Goal: Task Accomplishment & Management: Use online tool/utility

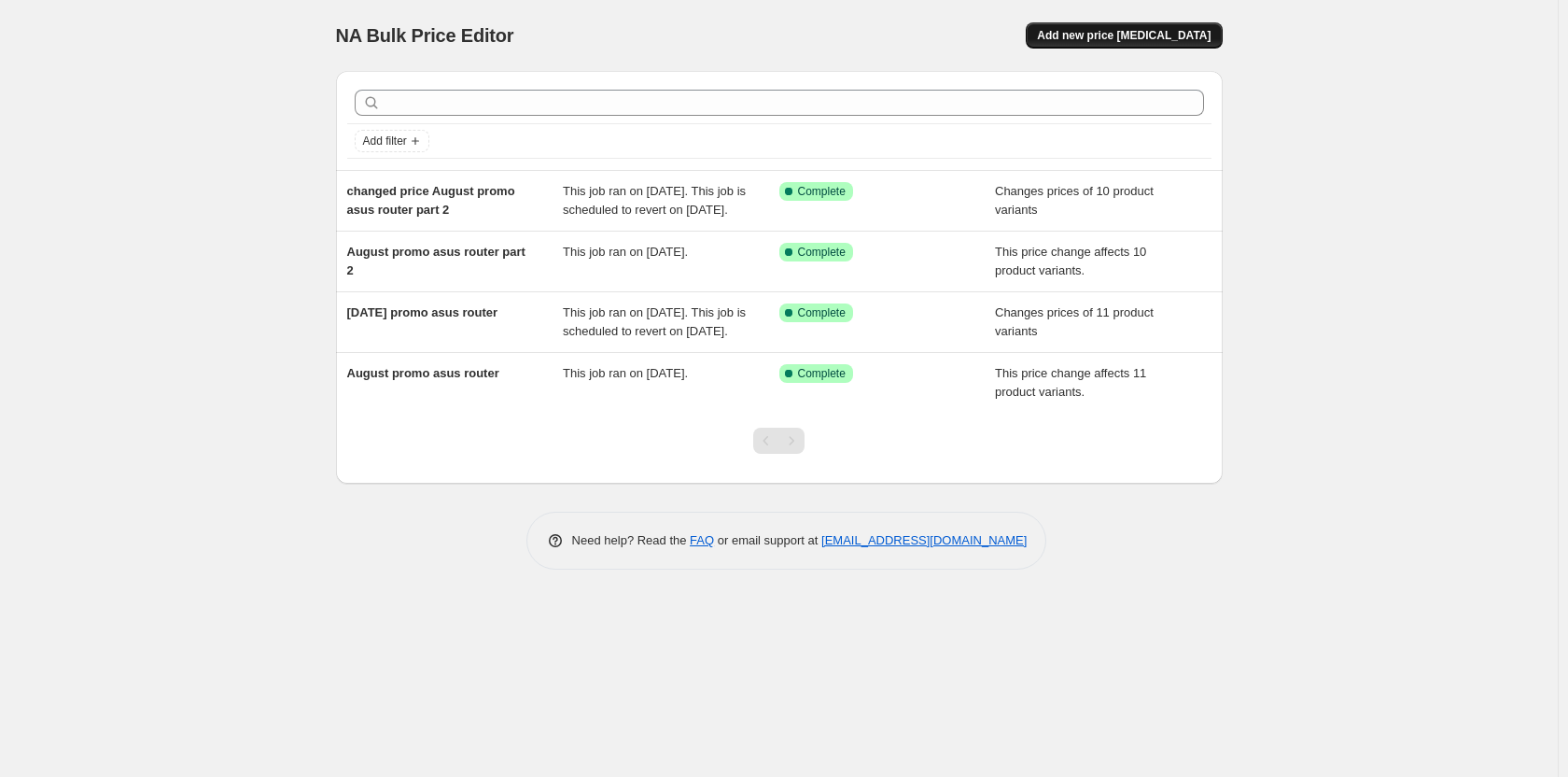
click at [1127, 37] on span "Add new price [MEDICAL_DATA]" at bounding box center [1122, 35] width 173 height 15
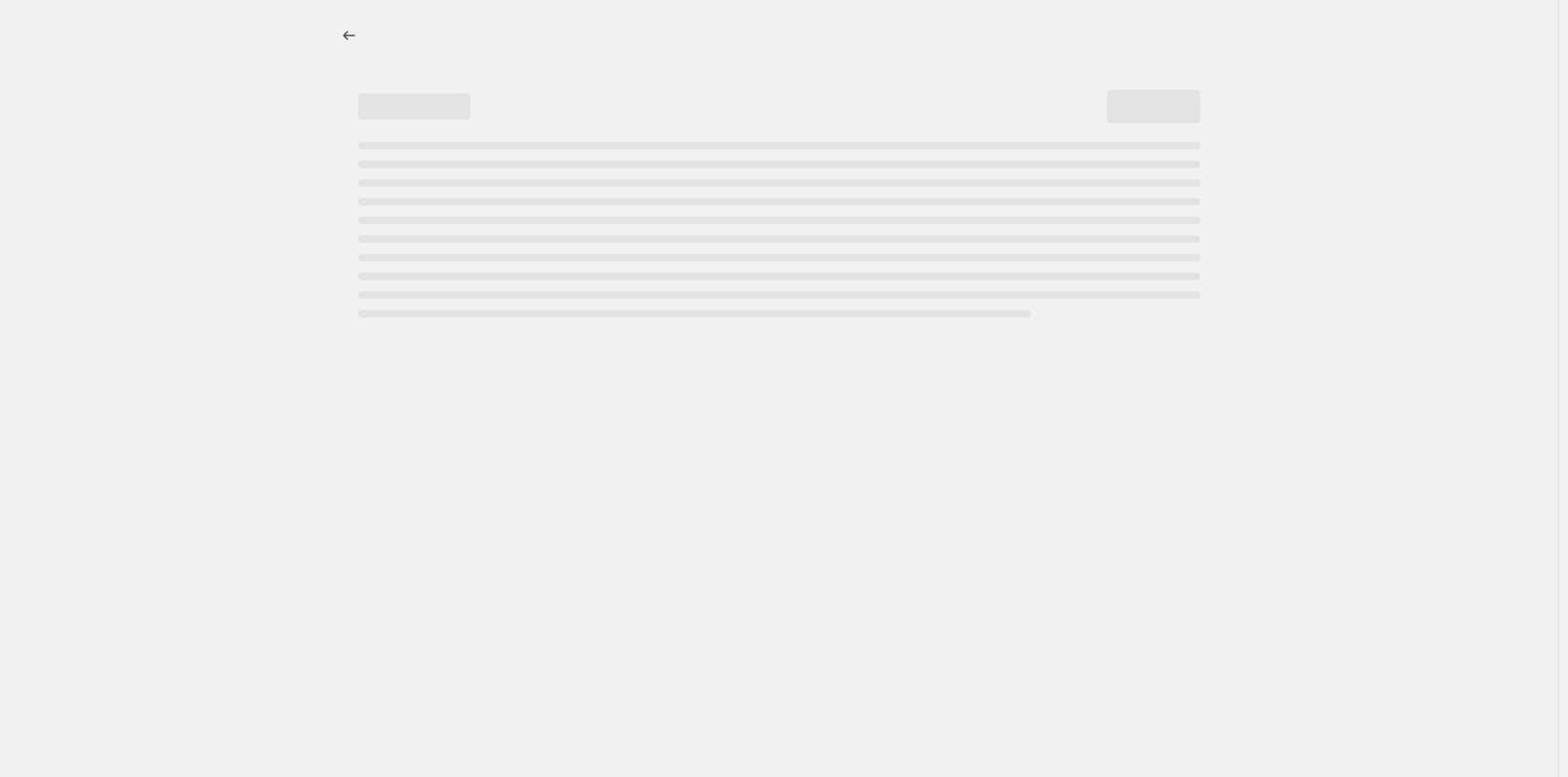
select select "percentage"
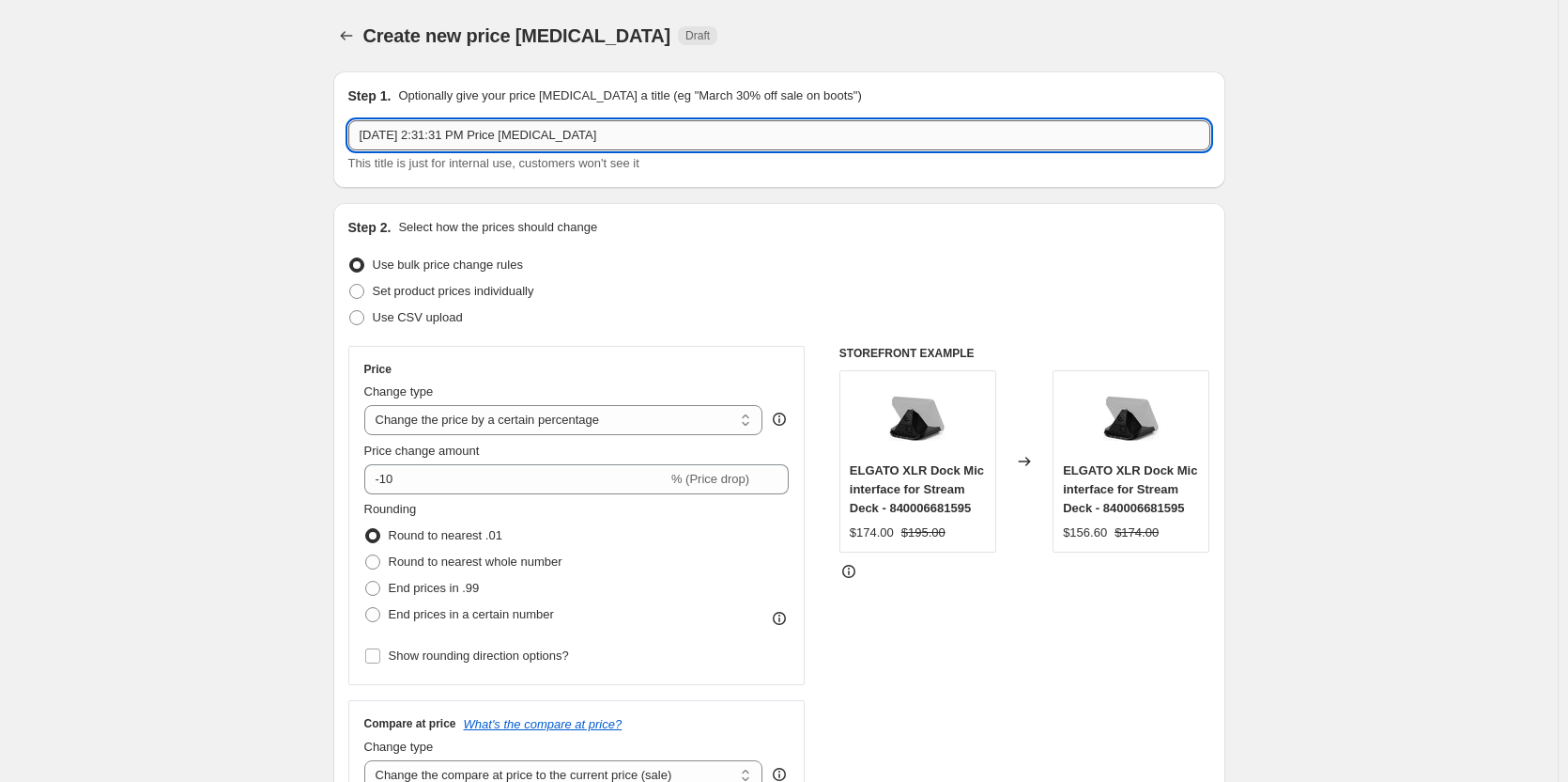
click at [441, 134] on input "[DATE] 2:31:31 PM Price [MEDICAL_DATA]" at bounding box center [779, 135] width 862 height 30
type input "[DATE], august 2:31:31 PM Price [MEDICAL_DATA]"
drag, startPoint x: 649, startPoint y: 143, endPoint x: 65, endPoint y: 233, distance: 590.9
type input "m"
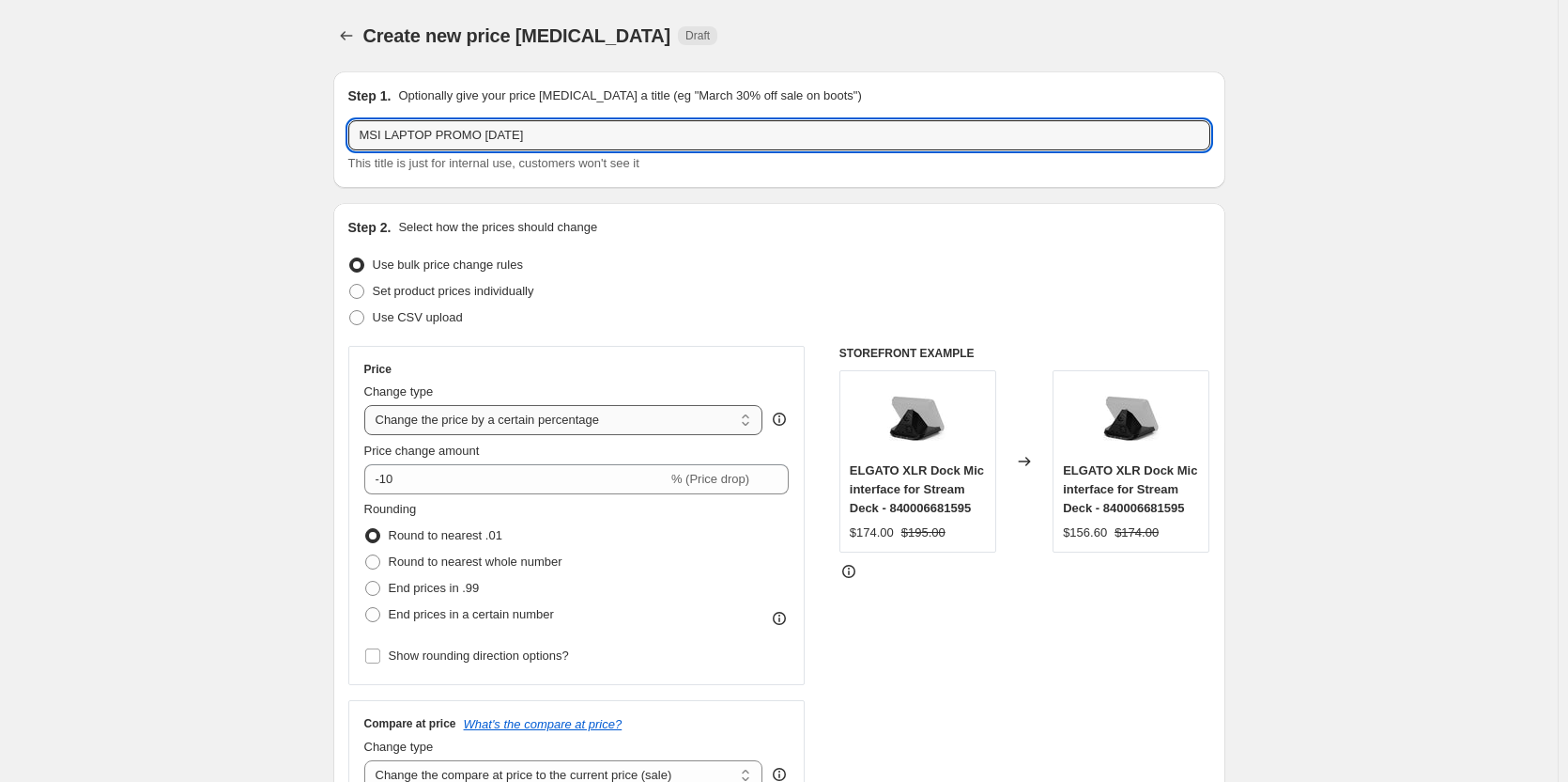
type input "MSI LAPTOP PROMO [DATE]"
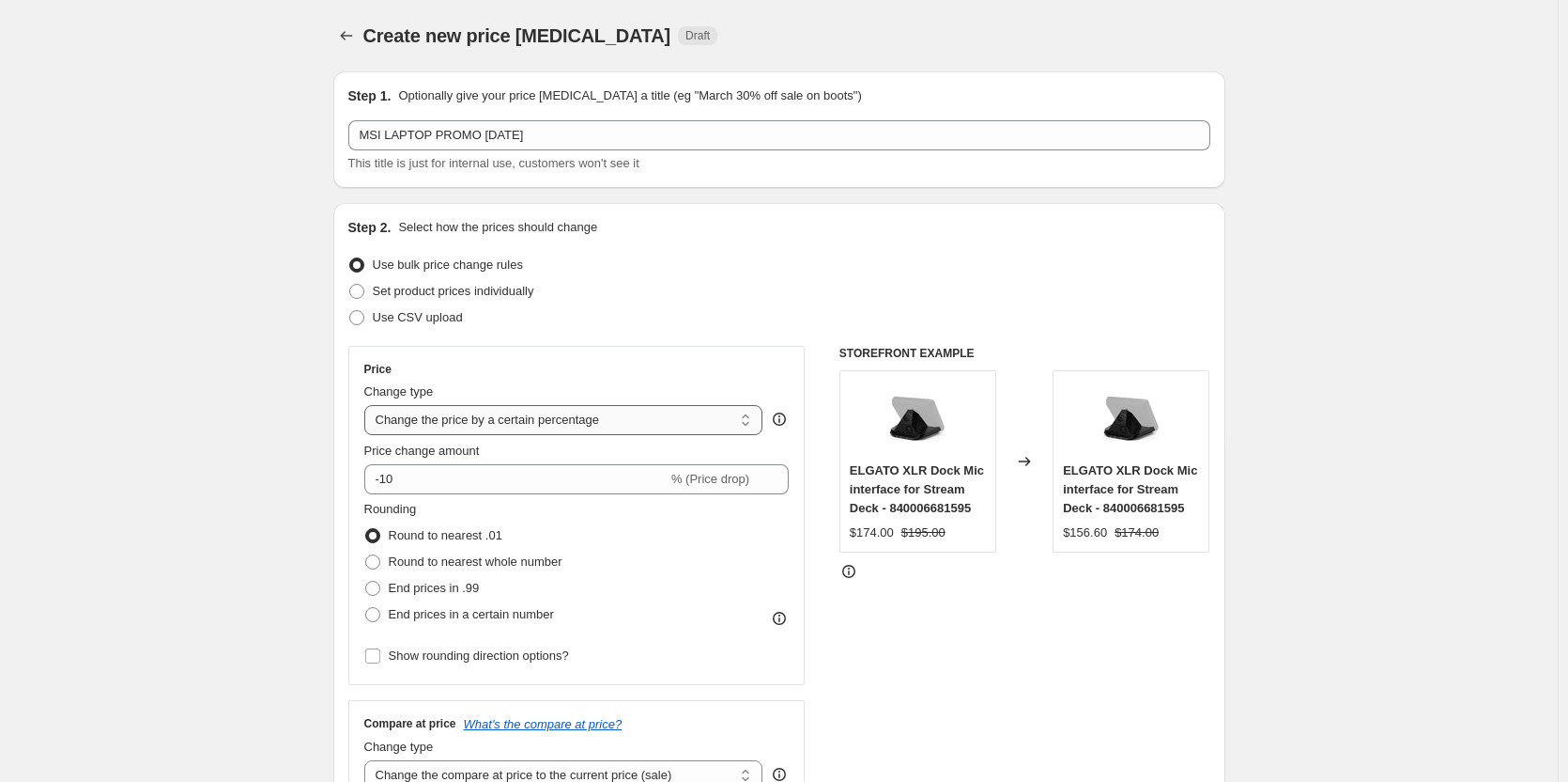
click at [748, 426] on select "Change the price to a certain amount Change the price by a certain amount Chang…" at bounding box center [564, 420] width 399 height 30
select select "ecap"
click at [368, 405] on select "Change the price to a certain amount Change the price by a certain amount Chang…" at bounding box center [564, 420] width 399 height 30
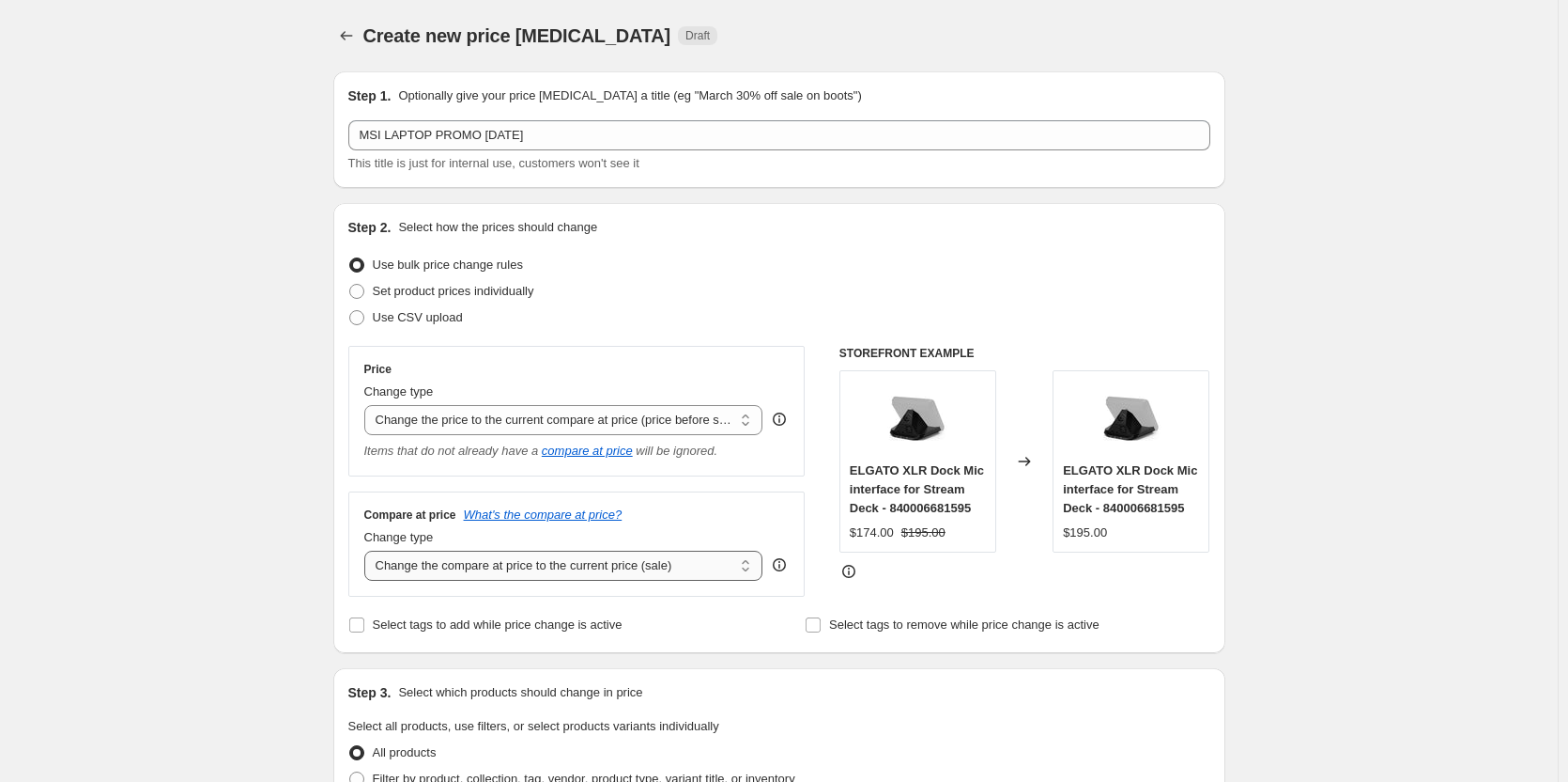
click at [749, 563] on select "Change the compare at price to the current price (sale) Change the compare at p…" at bounding box center [564, 565] width 399 height 30
select select "no_change"
click at [368, 551] on select "Change the compare at price to the current price (sale) Change the compare at p…" at bounding box center [564, 565] width 399 height 30
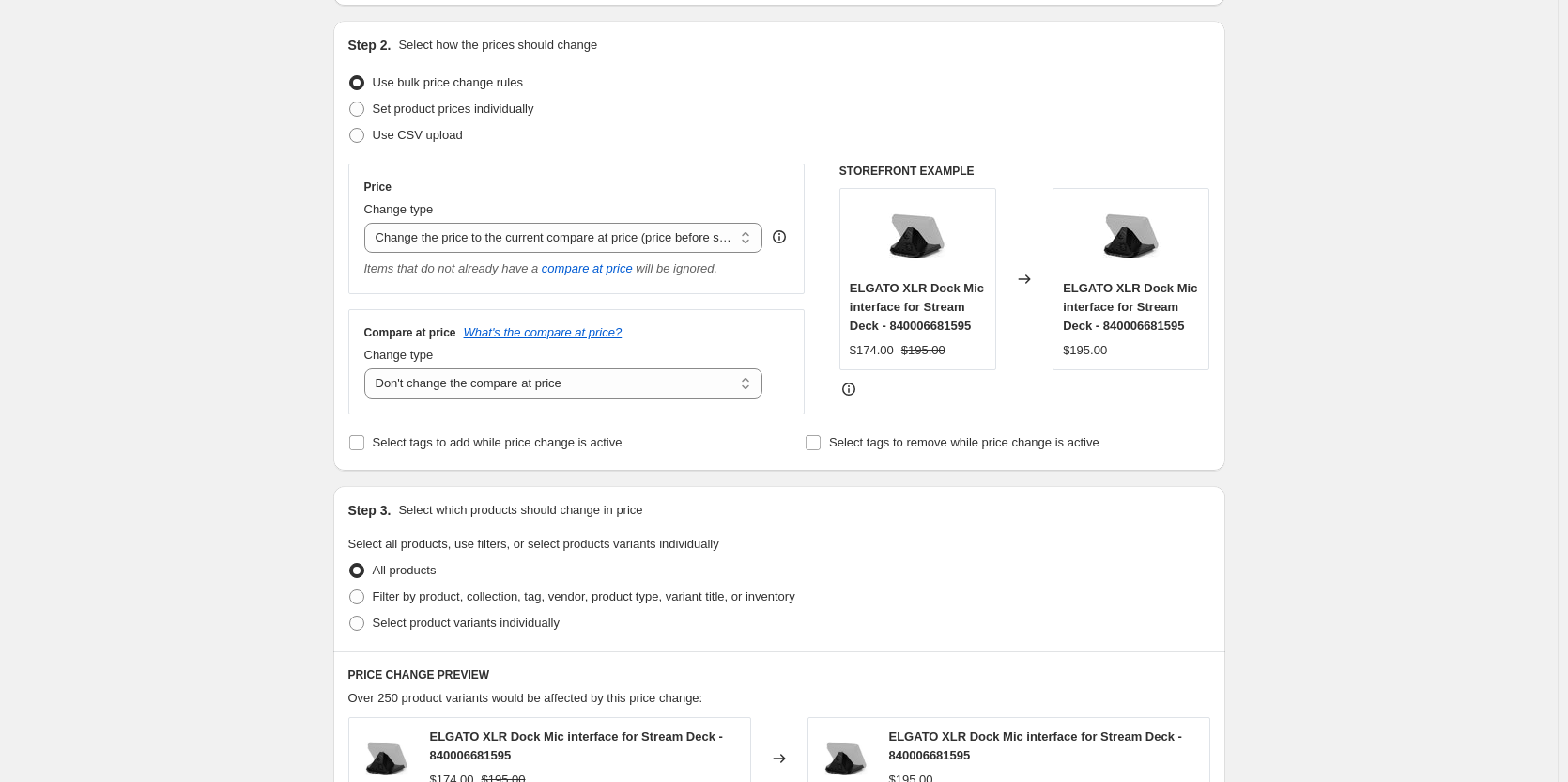
scroll to position [188, 0]
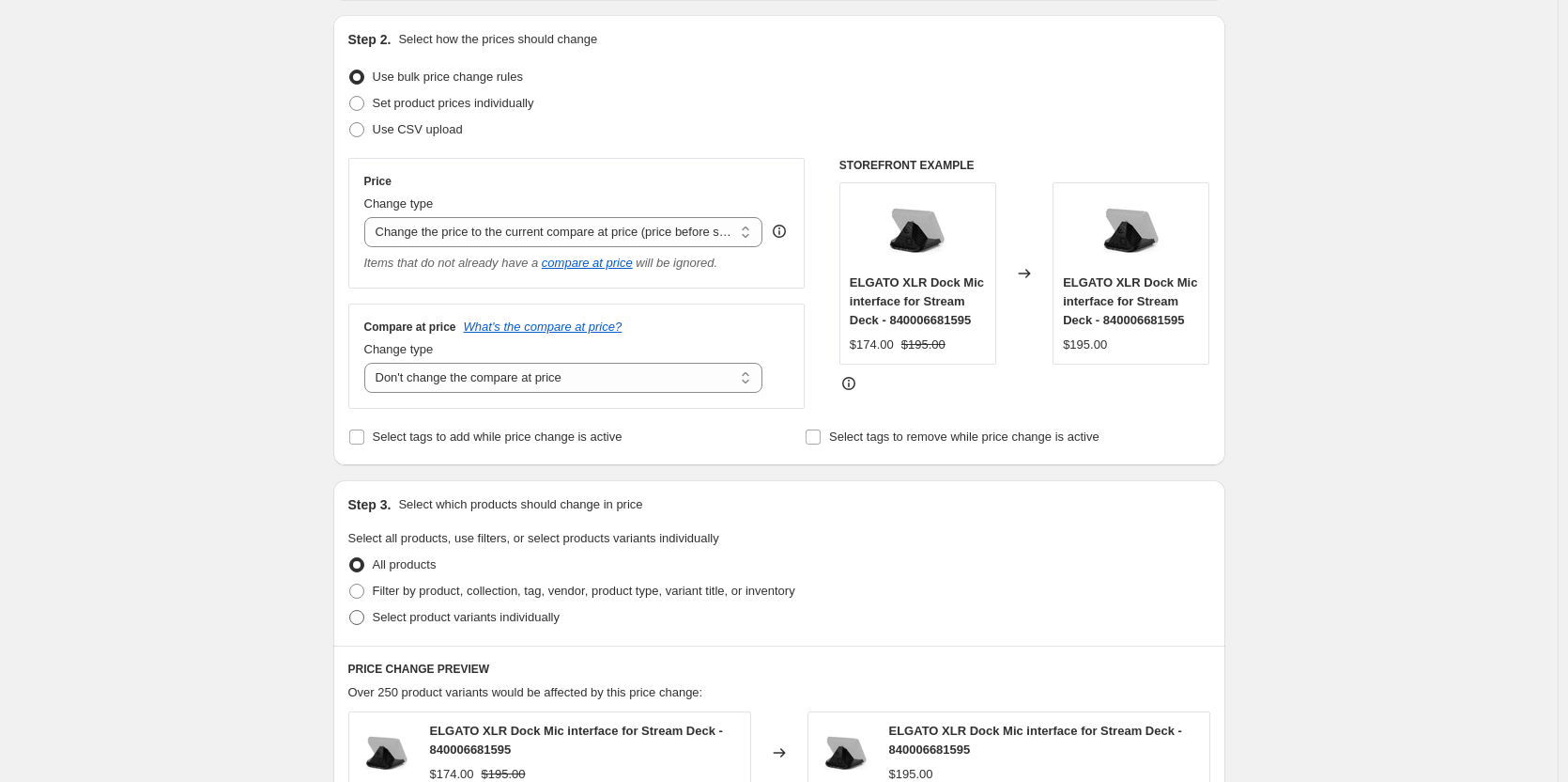
click at [365, 619] on span at bounding box center [356, 616] width 15 height 15
click at [350, 610] on input "Select product variants individually" at bounding box center [349, 609] width 1 height 1
radio input "true"
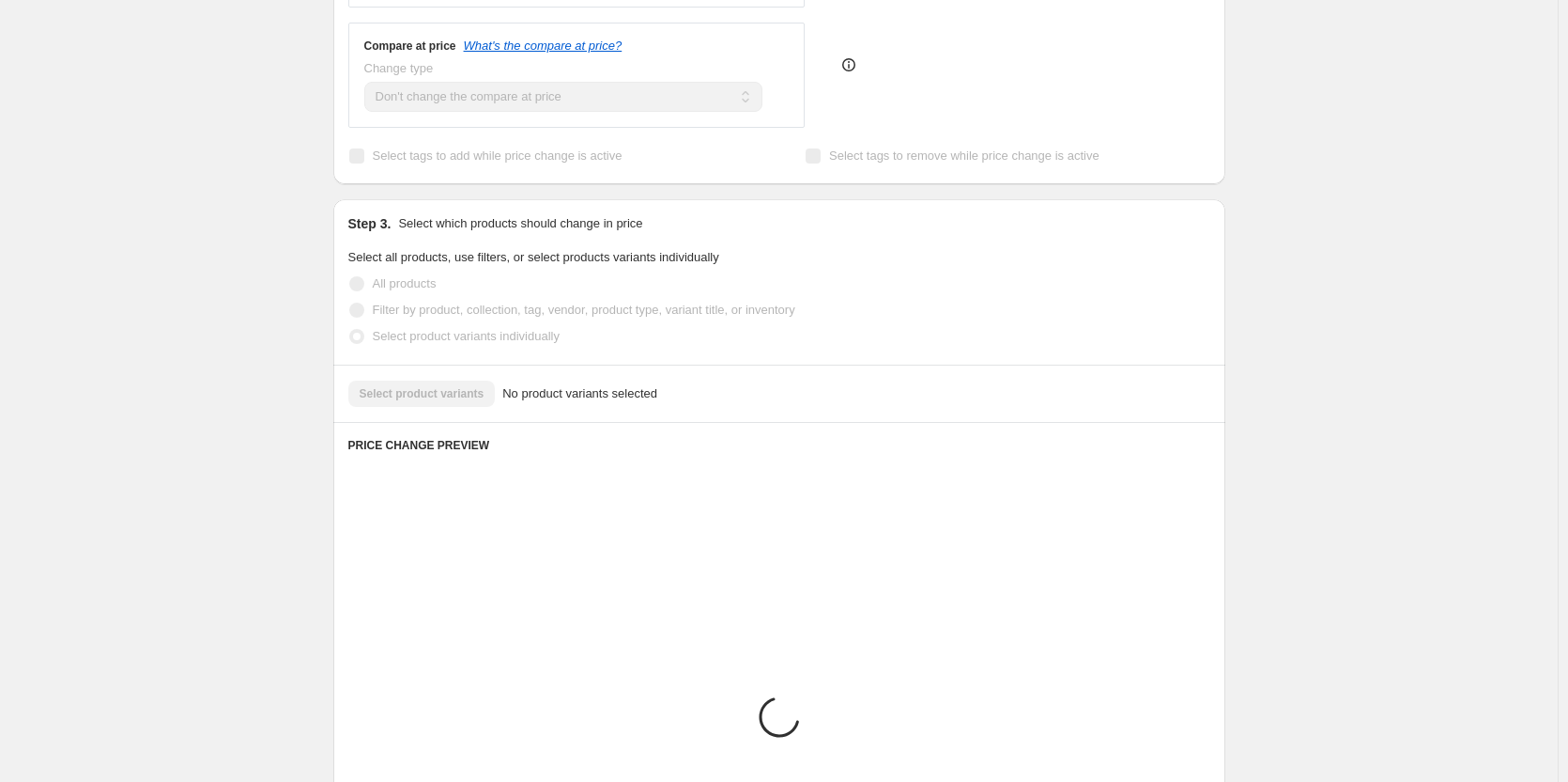
scroll to position [469, 0]
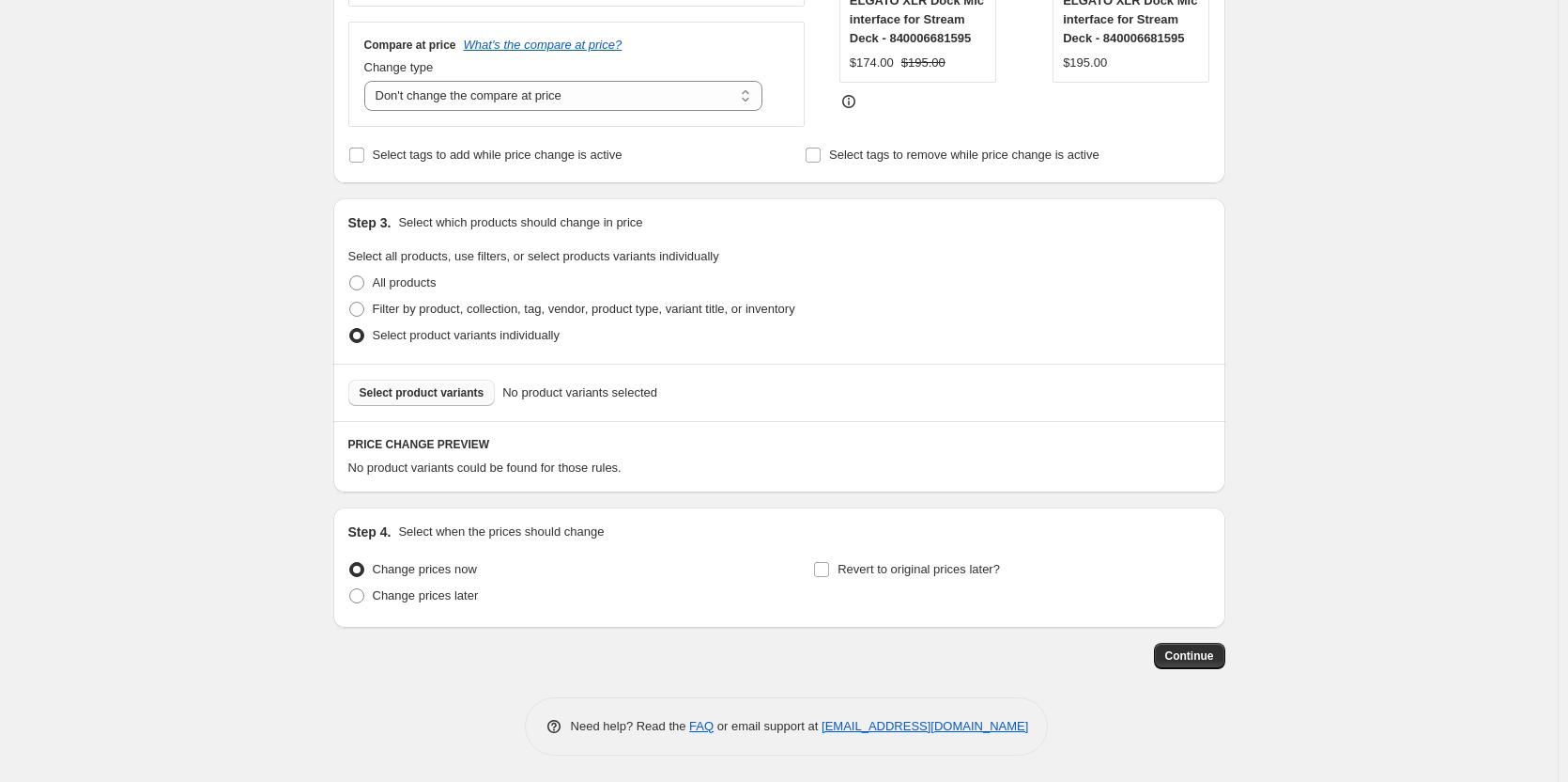
click at [430, 399] on span "Select product variants" at bounding box center [422, 392] width 125 height 15
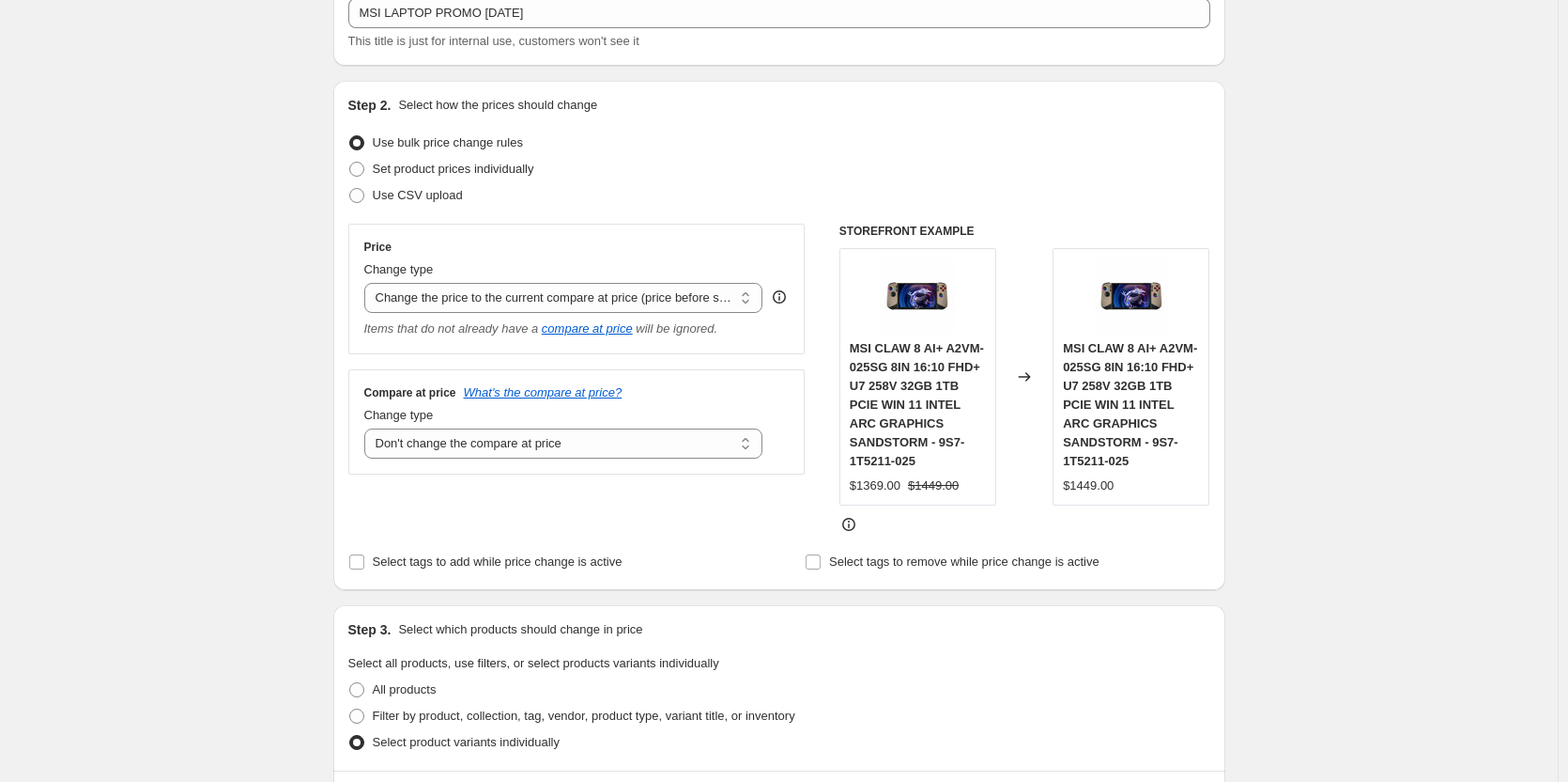
scroll to position [0, 0]
